Goal: Information Seeking & Learning: Check status

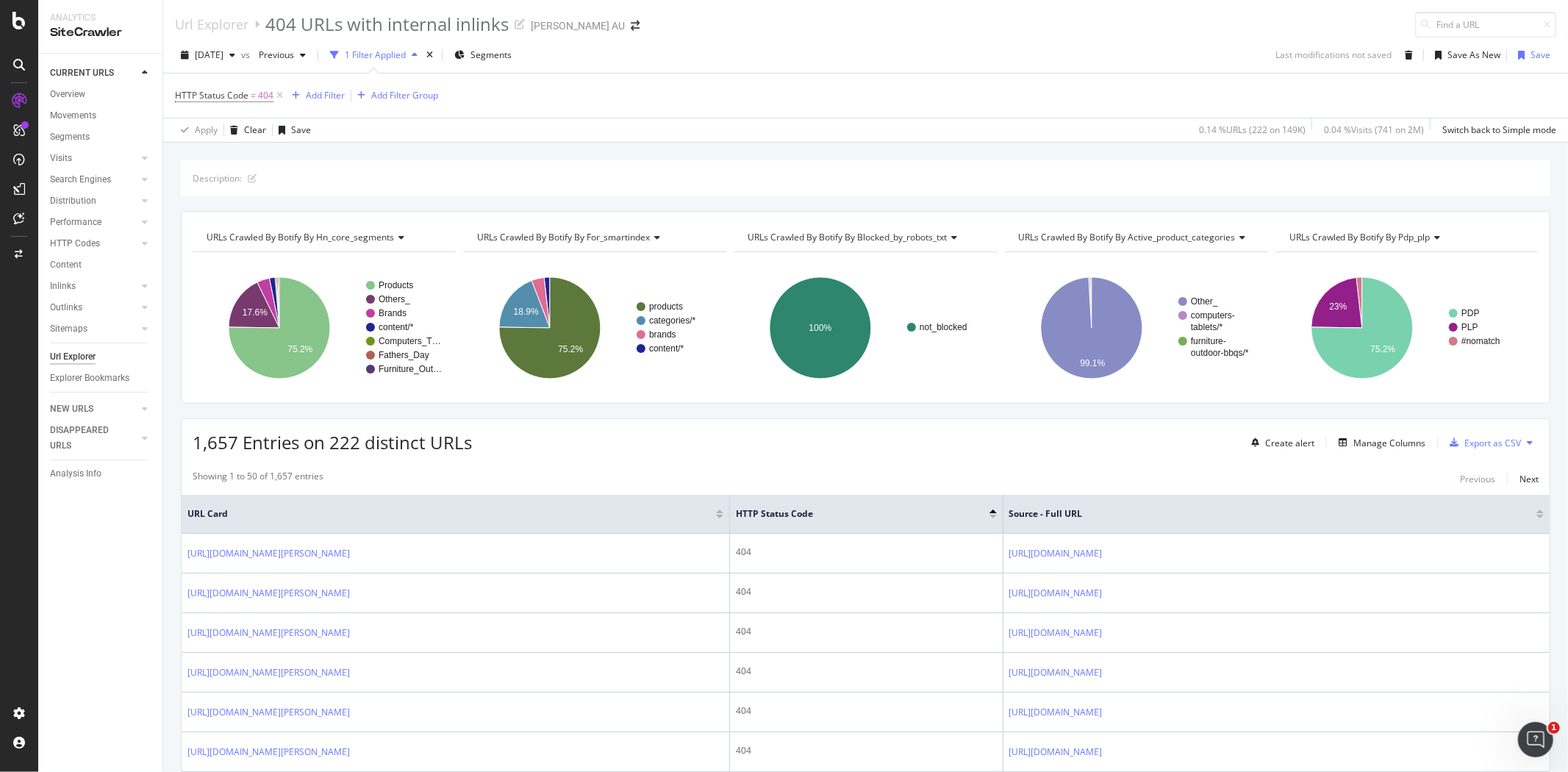
click at [1166, 149] on div "Description: URLs Crawled By Botify By hn_core_segments Chart (by Value) Table …" at bounding box center [865, 160] width 1405 height 35
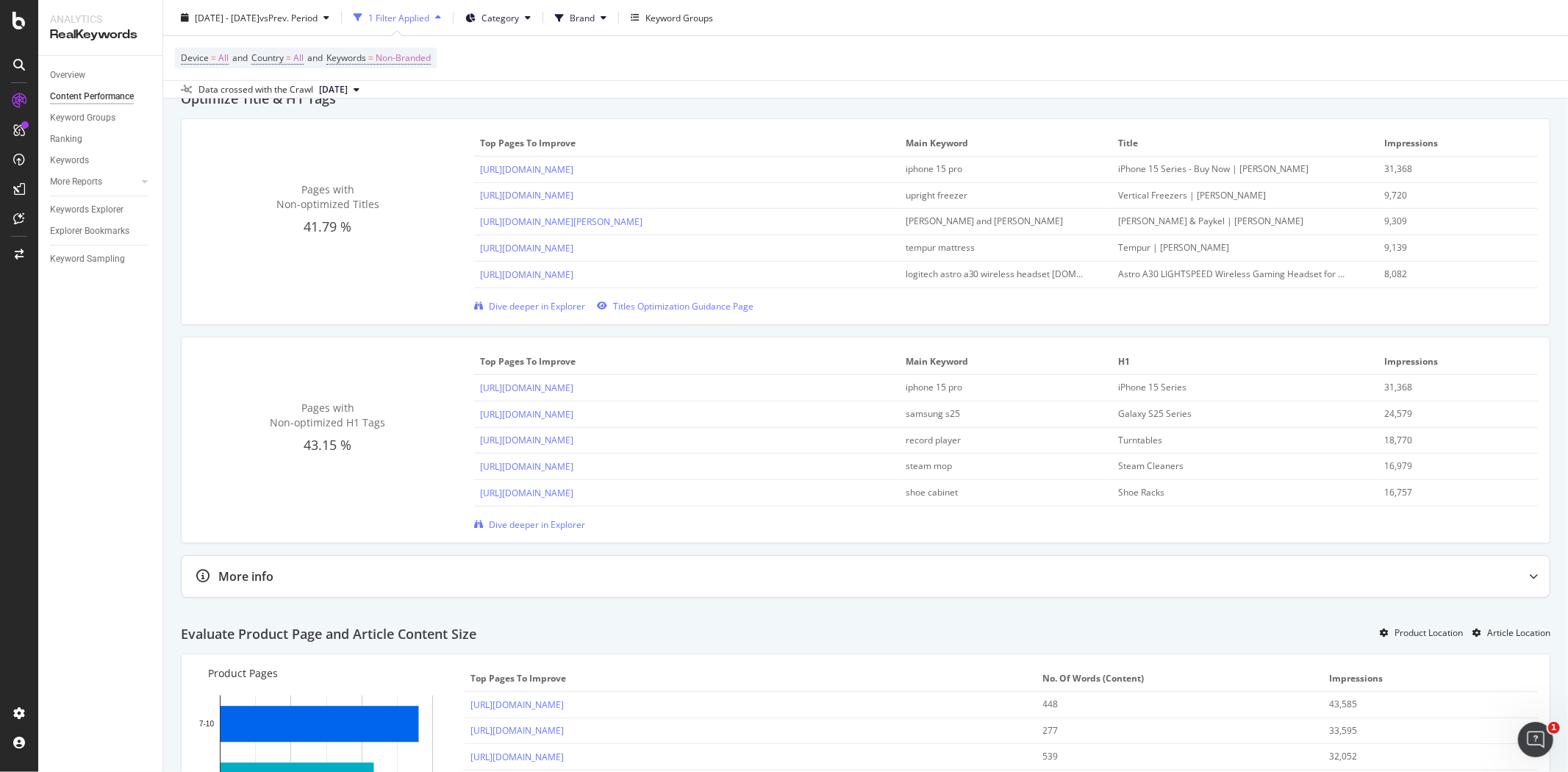
click at [745, 595] on div "More info" at bounding box center [865, 576] width 1368 height 41
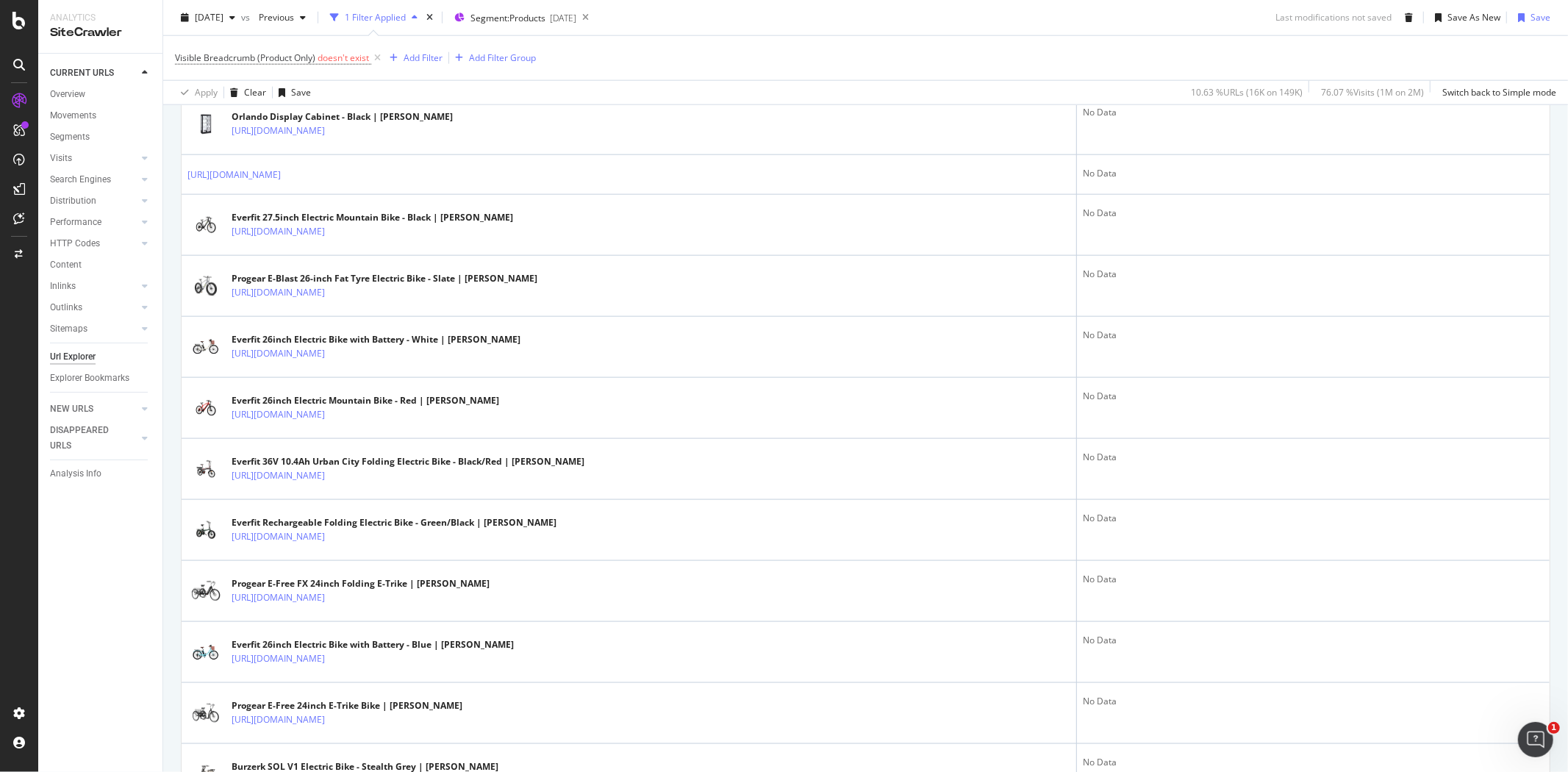
scroll to position [1284, 0]
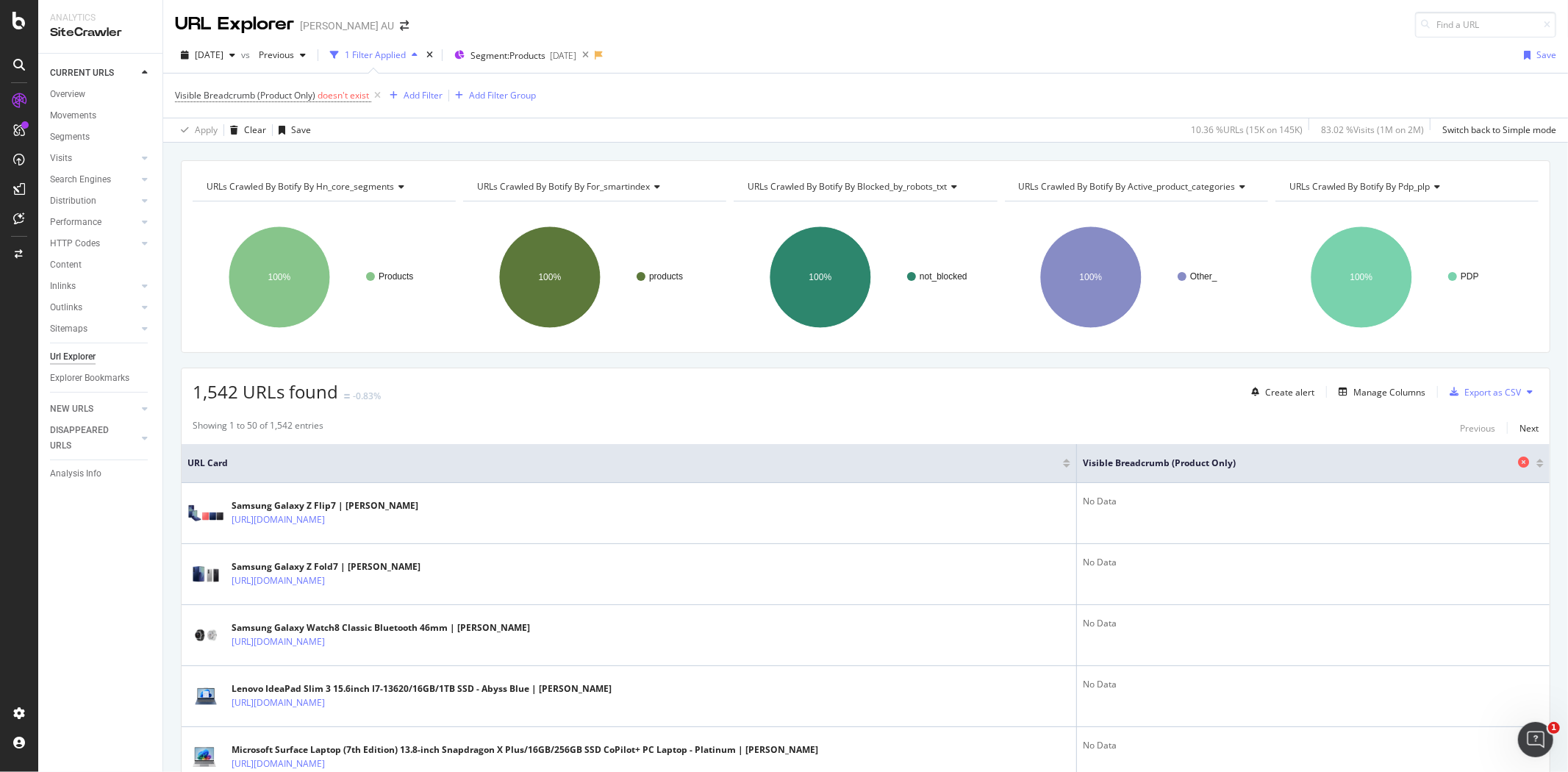
click at [1138, 461] on span "Visible Breadcrumb (Product Only)" at bounding box center [1299, 464] width 432 height 14
click at [1537, 467] on div at bounding box center [1541, 466] width 8 height 4
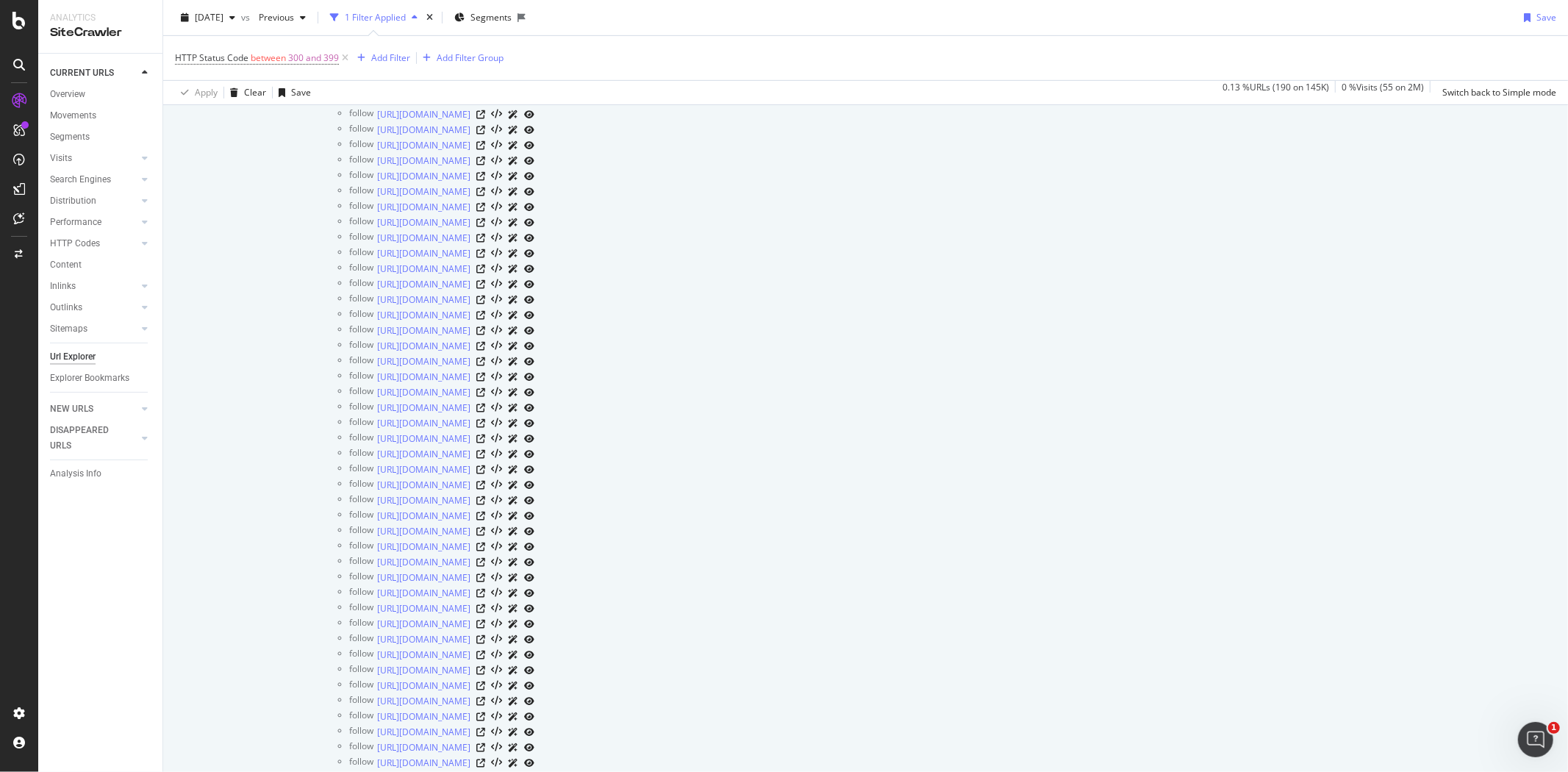
scroll to position [4817, 0]
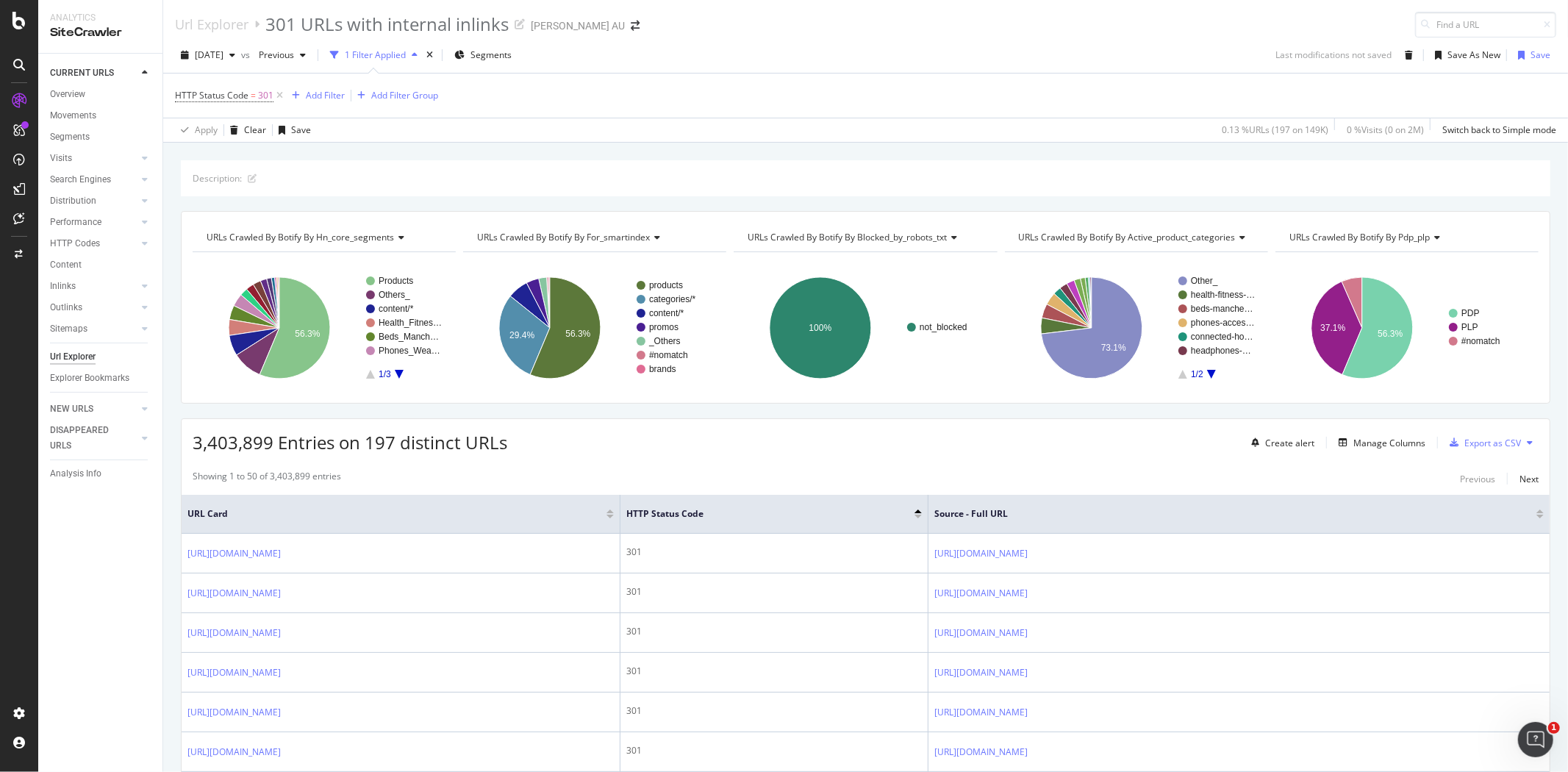
click at [605, 451] on div "3,403,899 Entries on 197 distinct URLs Create alert Manage Columns Export as CSV" at bounding box center [865, 436] width 1368 height 36
